Goal: Task Accomplishment & Management: Manage account settings

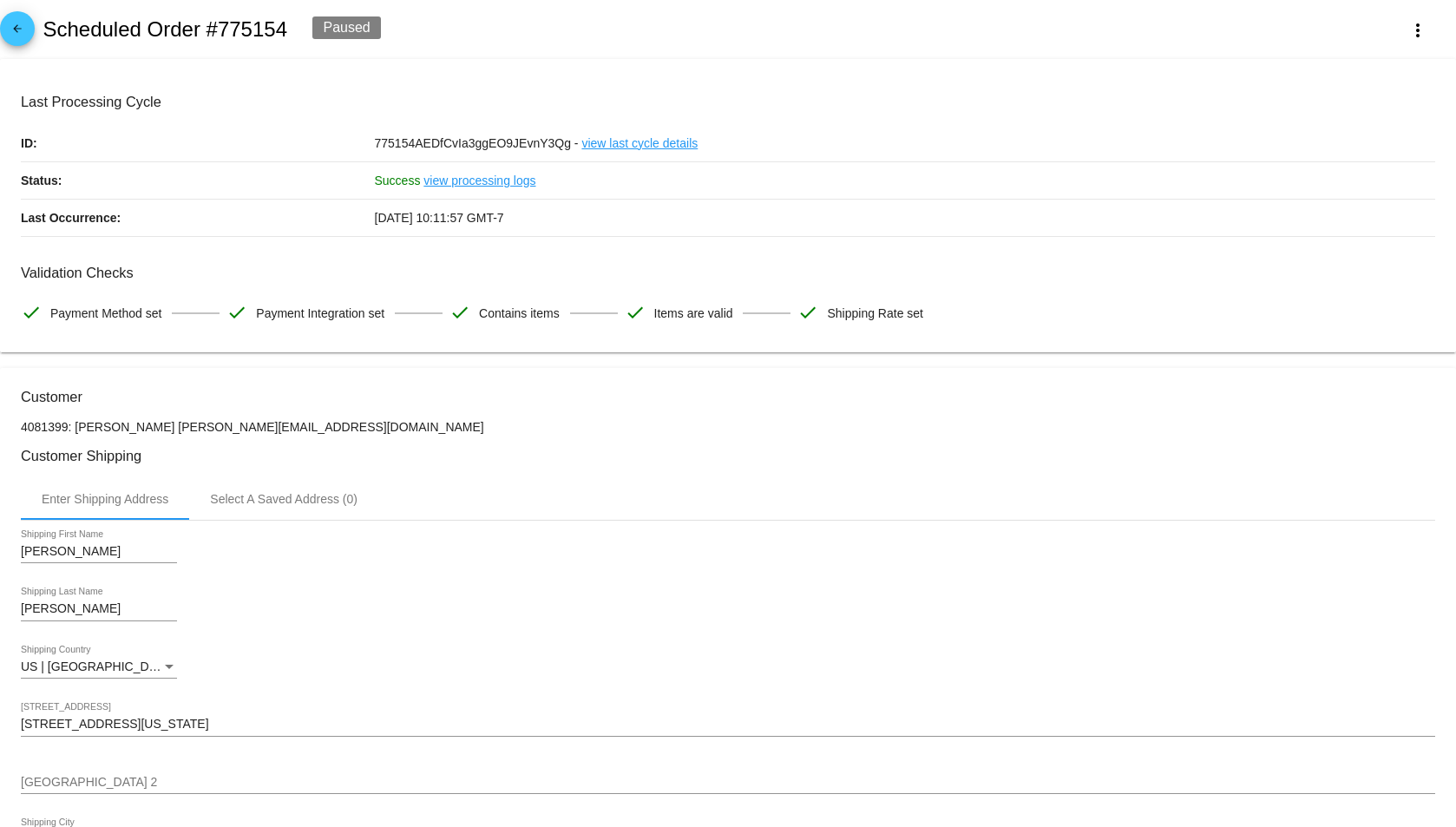
click at [14, 40] on mat-icon "arrow_back" at bounding box center [17, 32] width 21 height 21
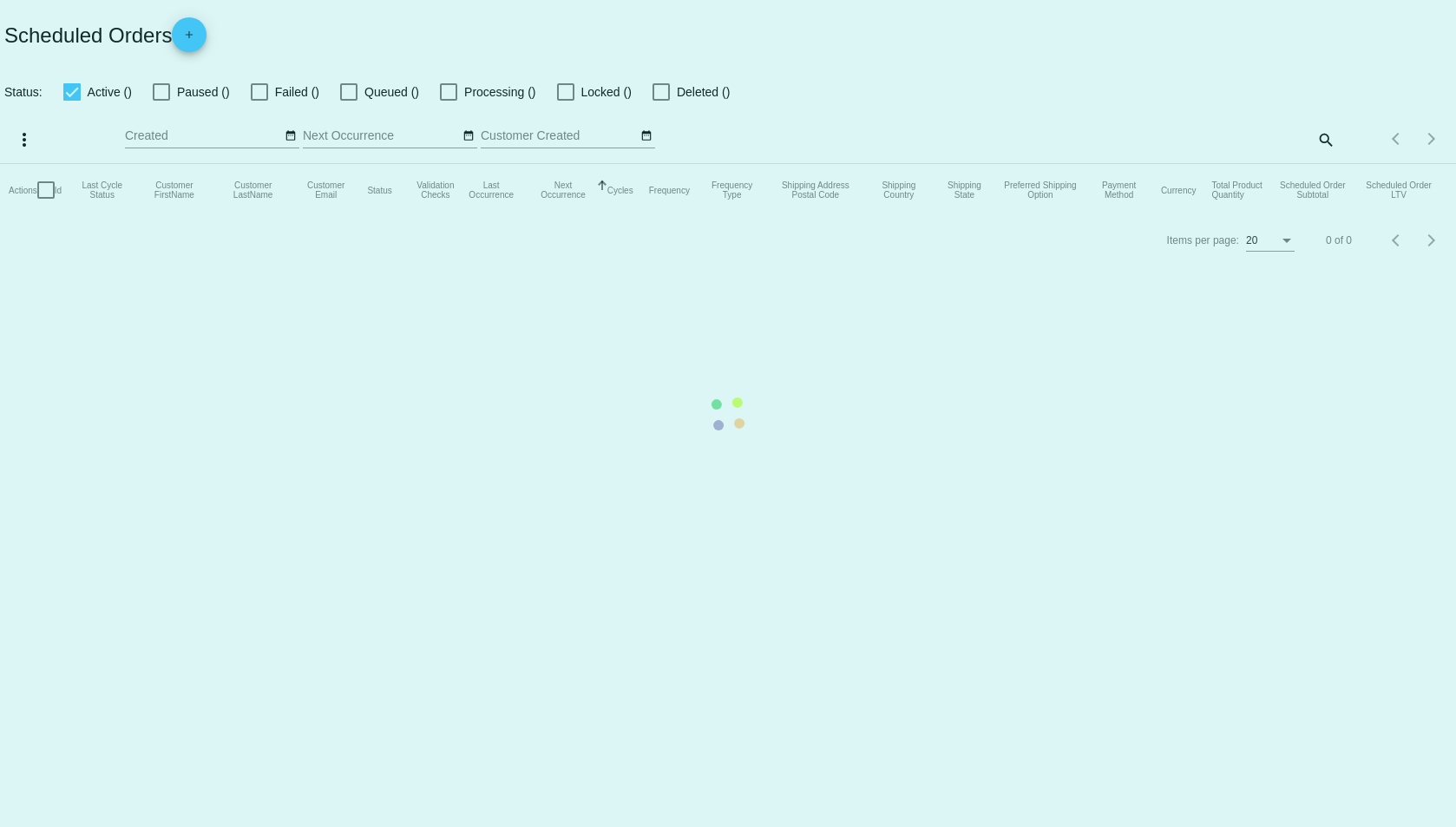
checkbox input "true"
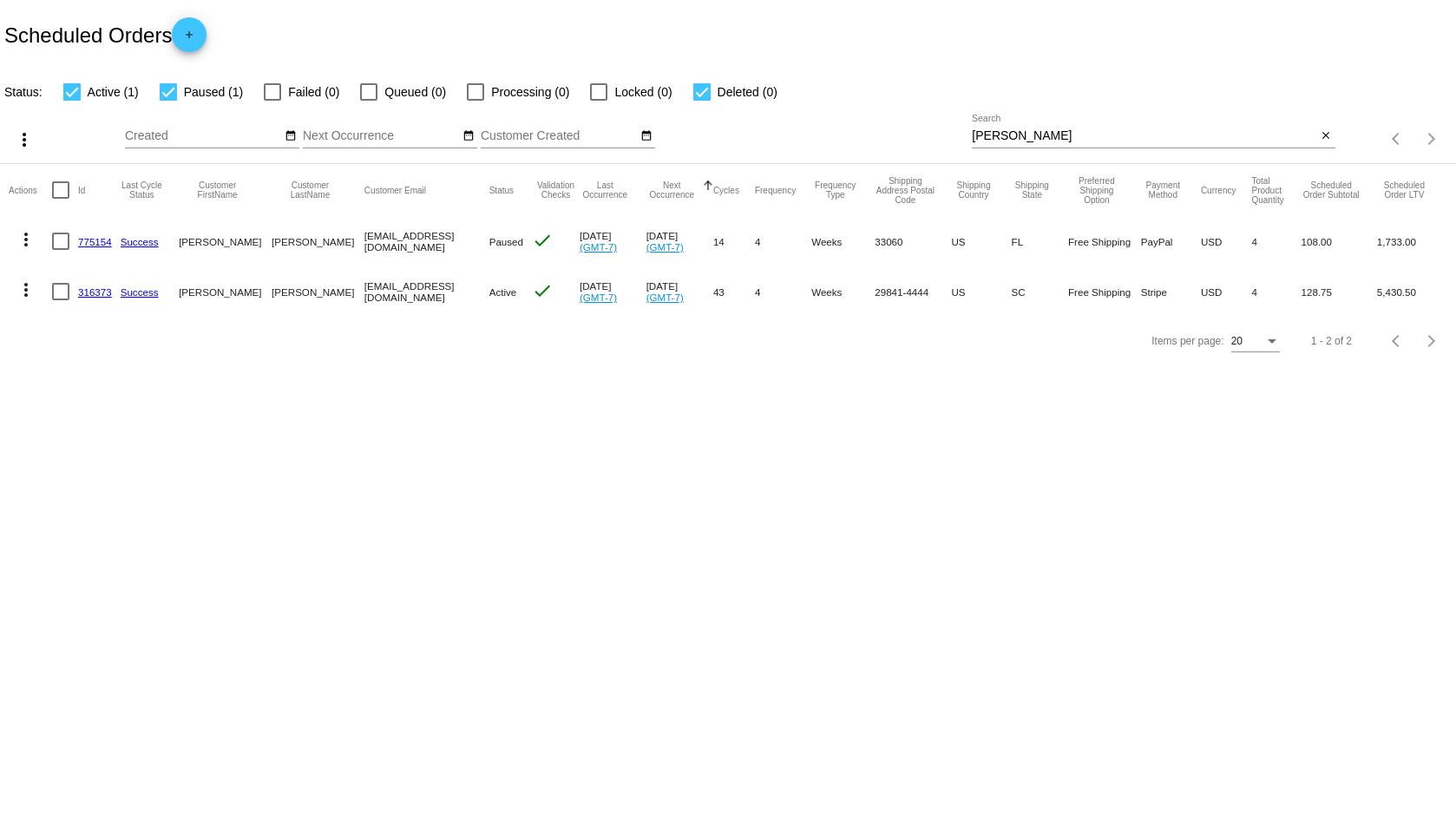
click at [1000, 132] on input "[PERSON_NAME]" at bounding box center [1144, 137] width 345 height 14
type input "[PERSON_NAME]"
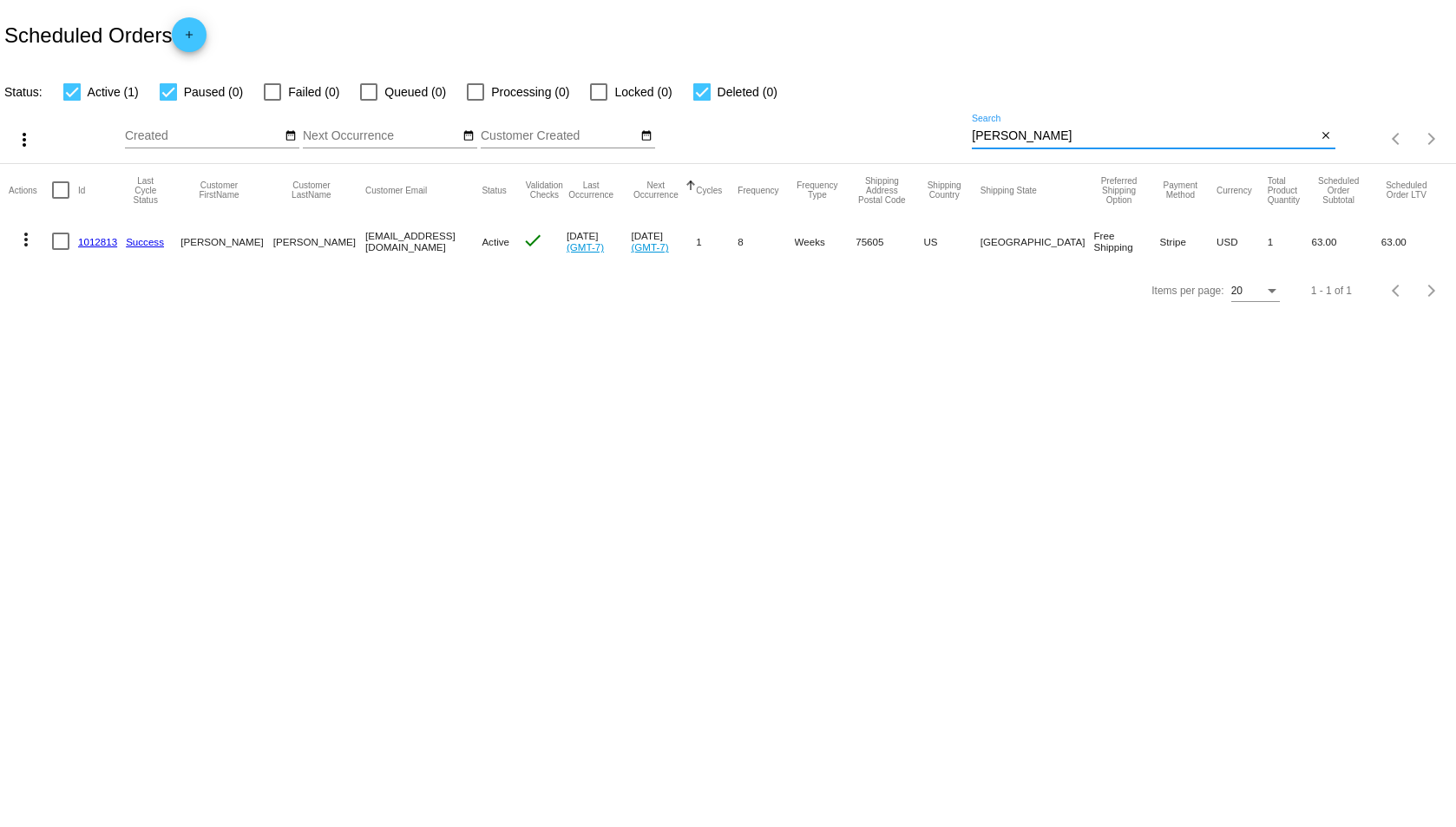
click at [80, 238] on link "1012813" at bounding box center [97, 241] width 39 height 12
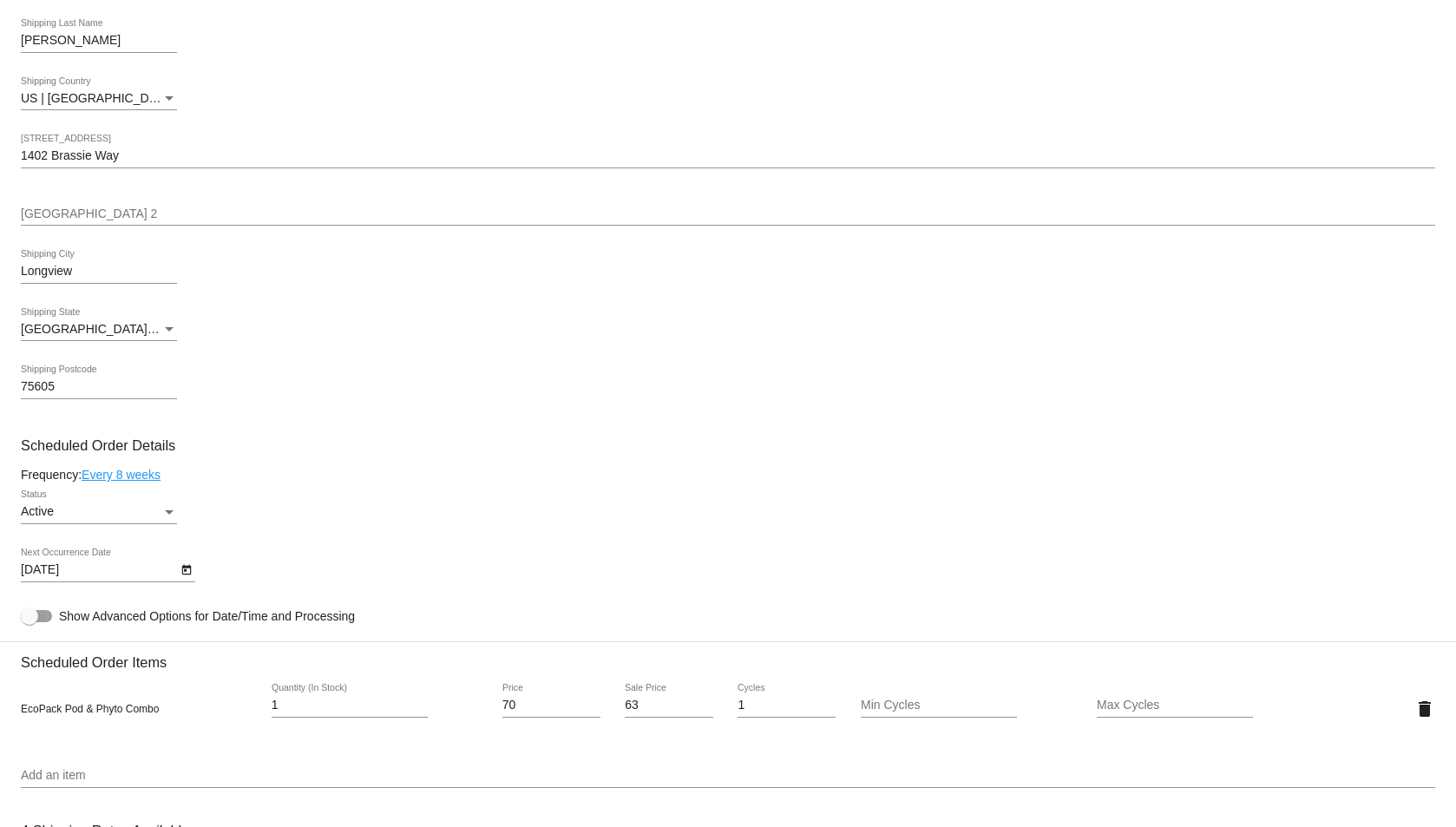
scroll to position [607, 0]
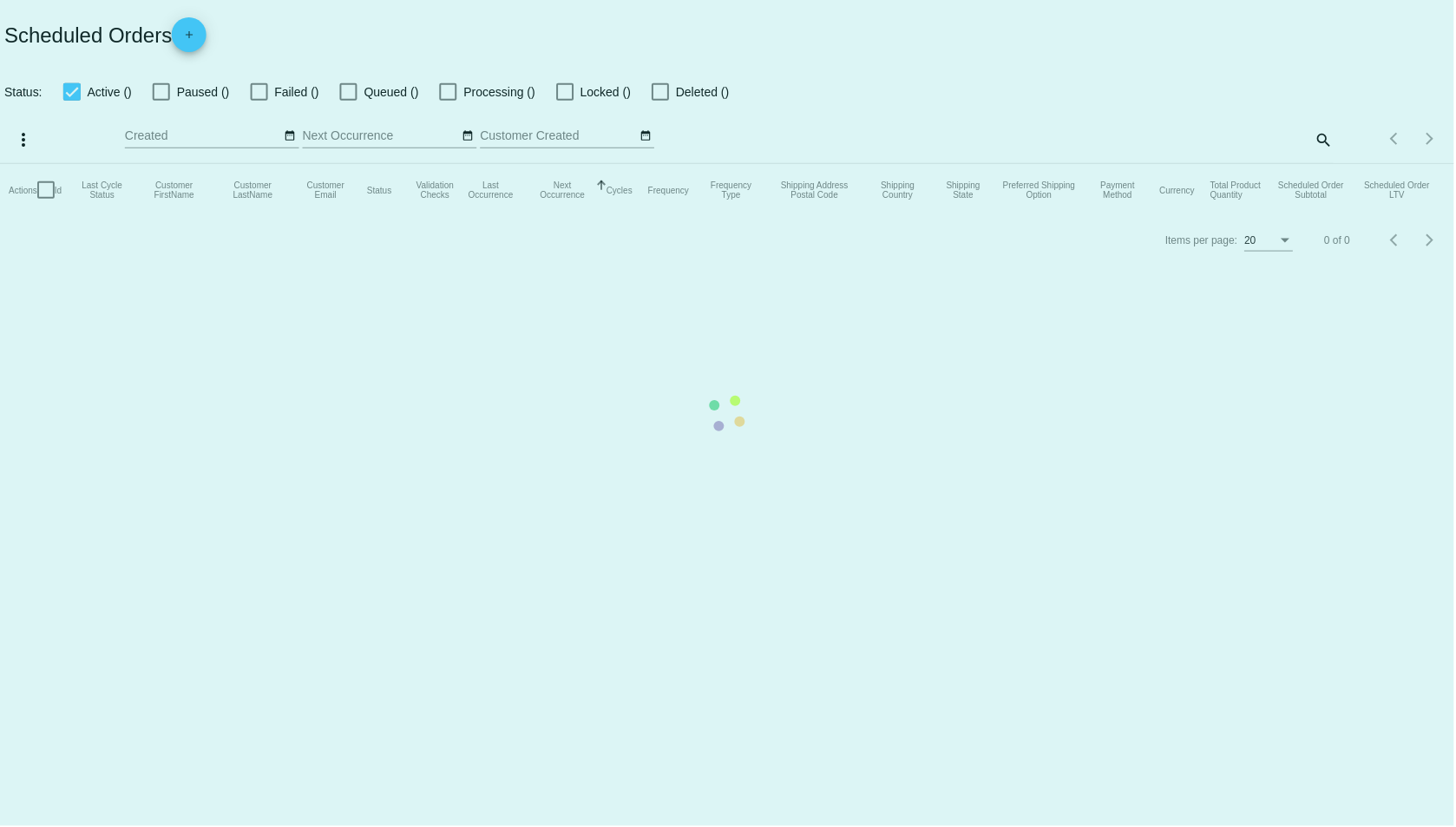
checkbox input "true"
